Goal: Task Accomplishment & Management: Use online tool/utility

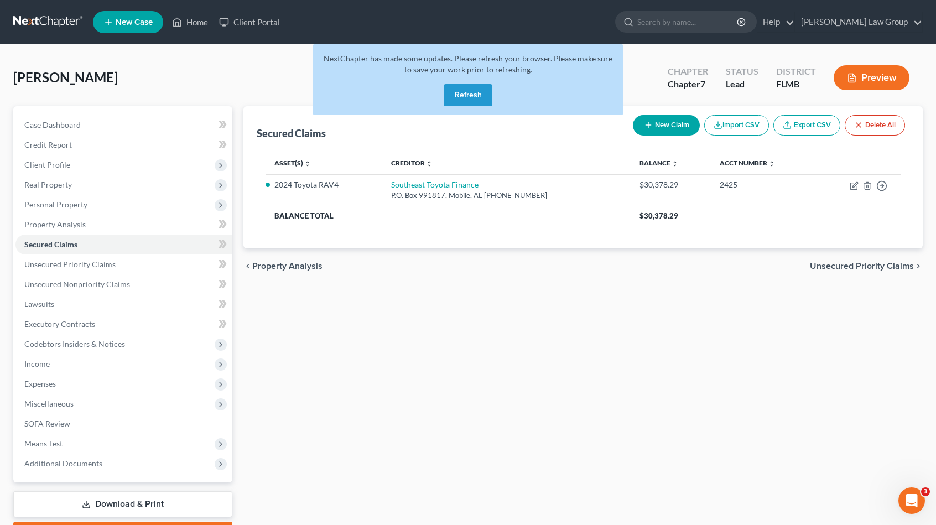
click at [469, 88] on button "Refresh" at bounding box center [467, 95] width 49 height 22
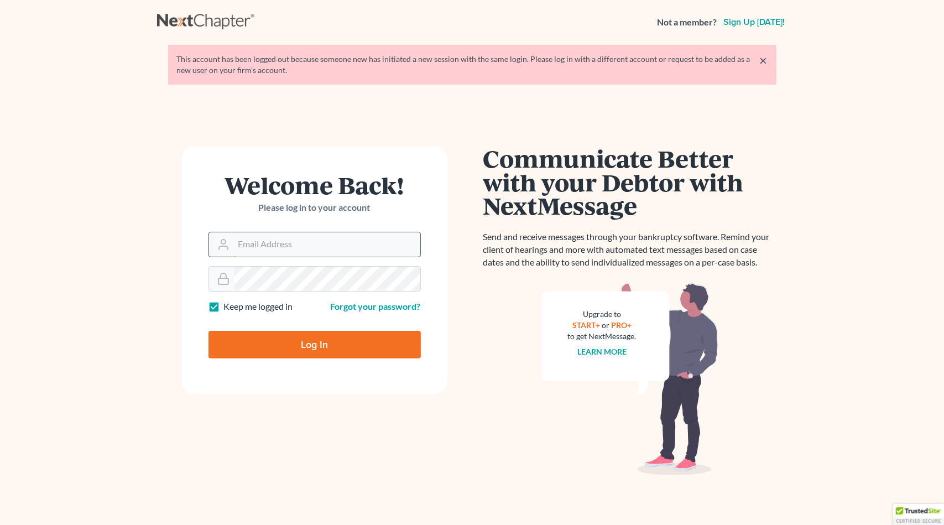
click at [270, 252] on input "Email Address" at bounding box center [327, 244] width 186 height 24
type input "[EMAIL_ADDRESS][DOMAIN_NAME]"
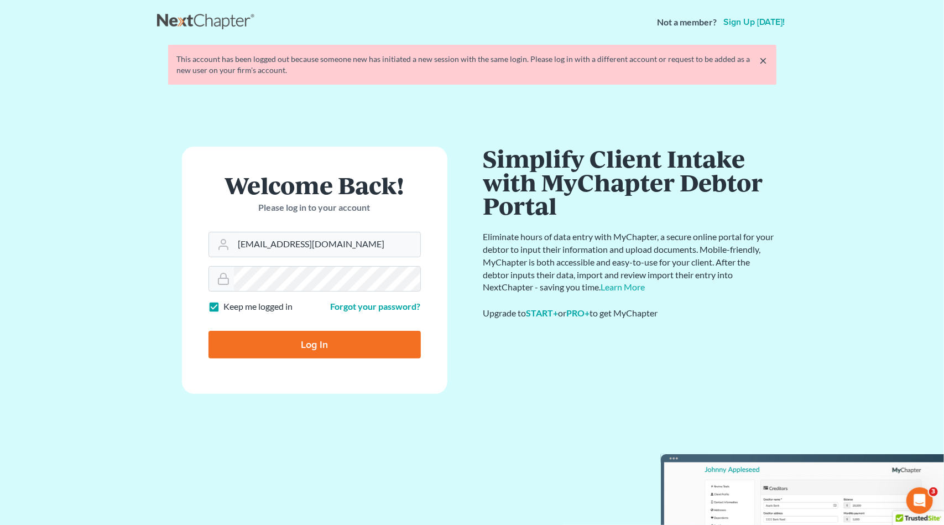
click at [322, 343] on input "Log In" at bounding box center [314, 345] width 212 height 28
type input "Thinking..."
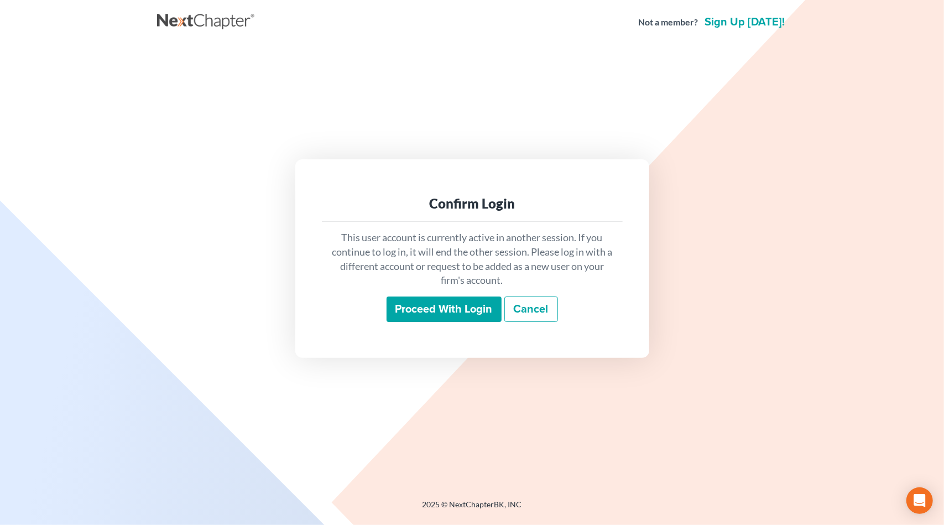
click at [474, 314] on input "Proceed with login" at bounding box center [444, 308] width 115 height 25
